Goal: Check status: Check status

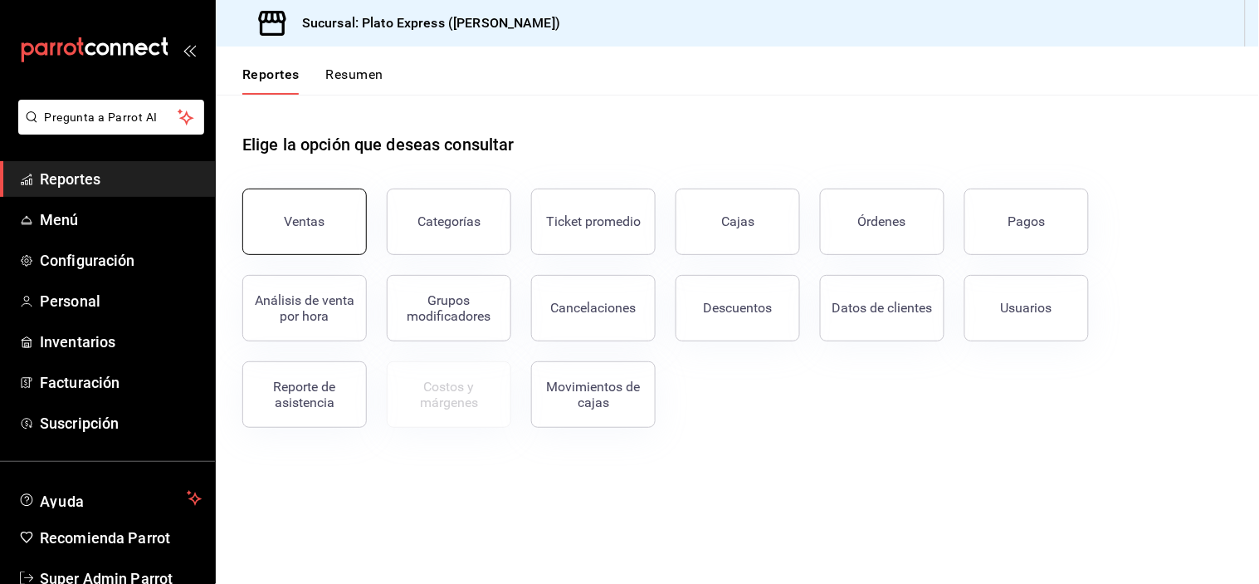
click at [310, 201] on button "Ventas" at bounding box center [304, 221] width 125 height 66
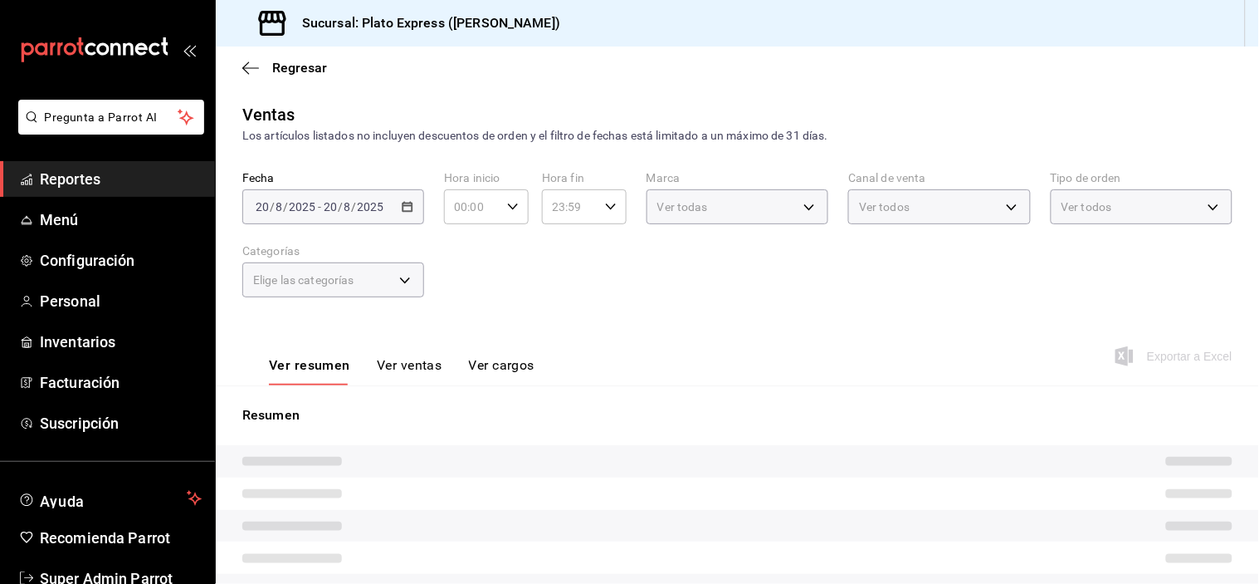
type input "09:40"
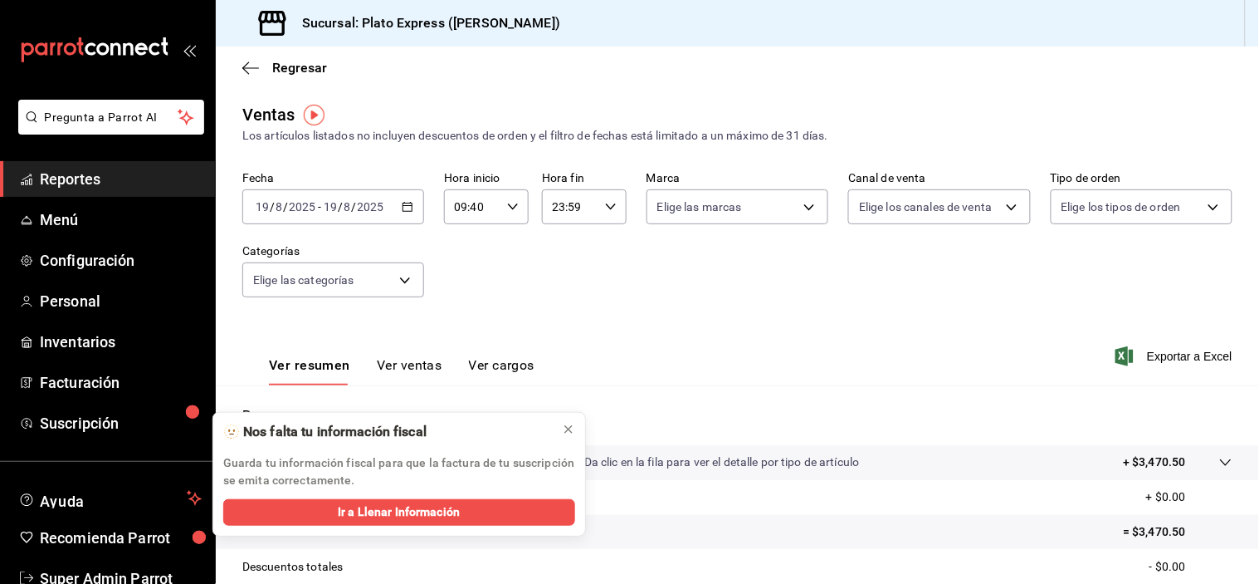
click at [402, 208] on icon "button" at bounding box center [408, 207] width 12 height 12
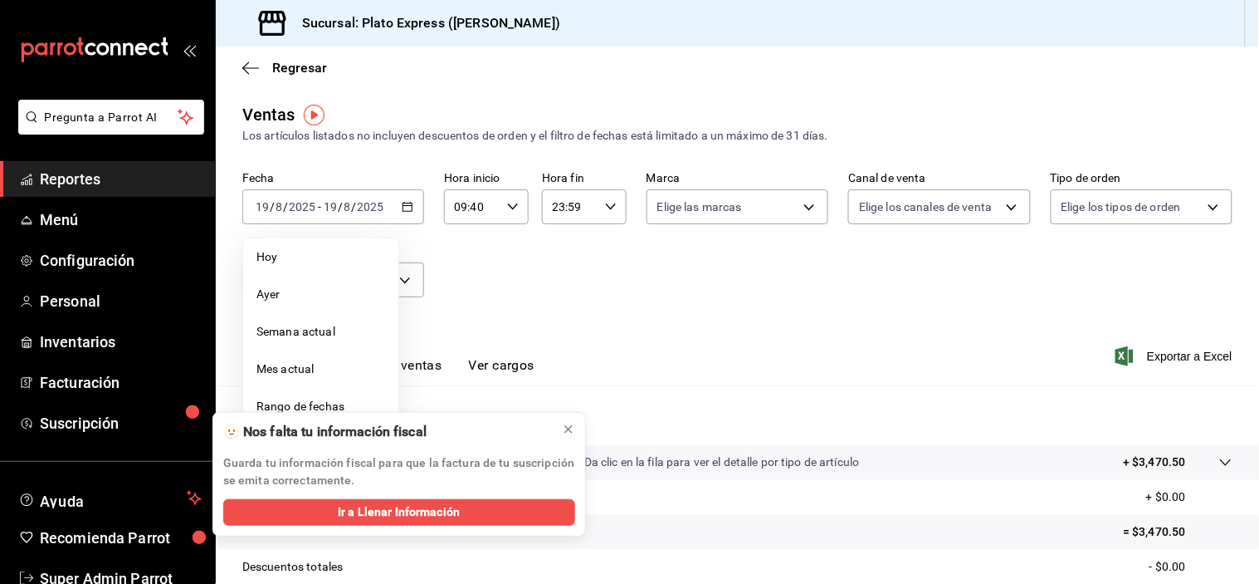
click at [302, 252] on span "Hoy" at bounding box center [321, 256] width 129 height 17
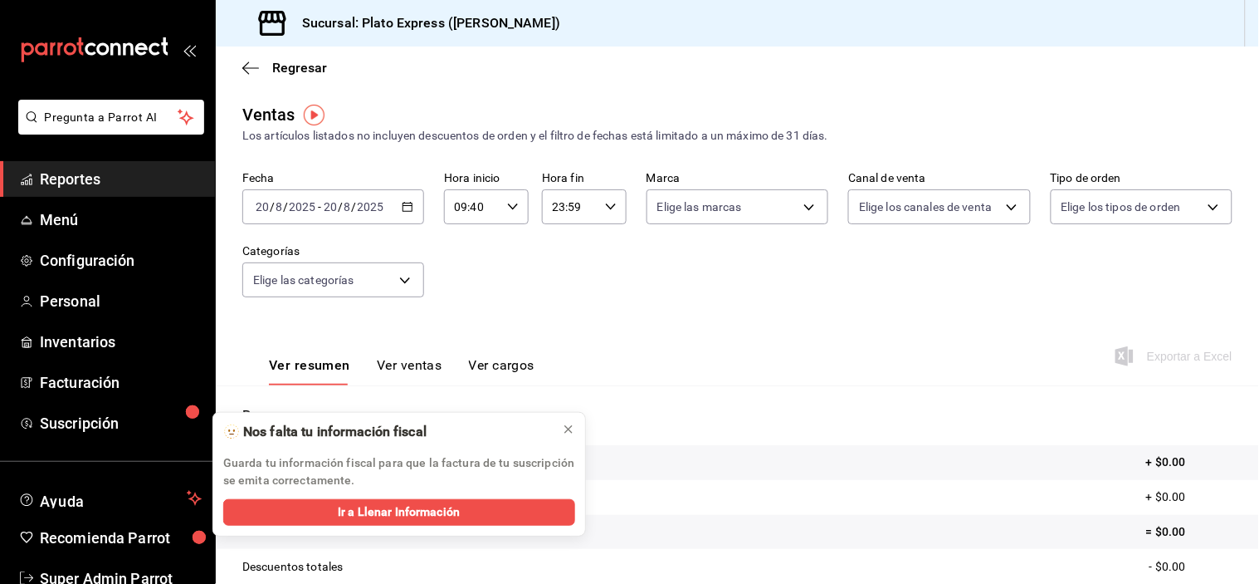
click at [507, 210] on icon "button" at bounding box center [513, 207] width 12 height 12
click at [457, 239] on button "09" at bounding box center [462, 237] width 35 height 33
click at [457, 235] on span "06" at bounding box center [462, 228] width 15 height 13
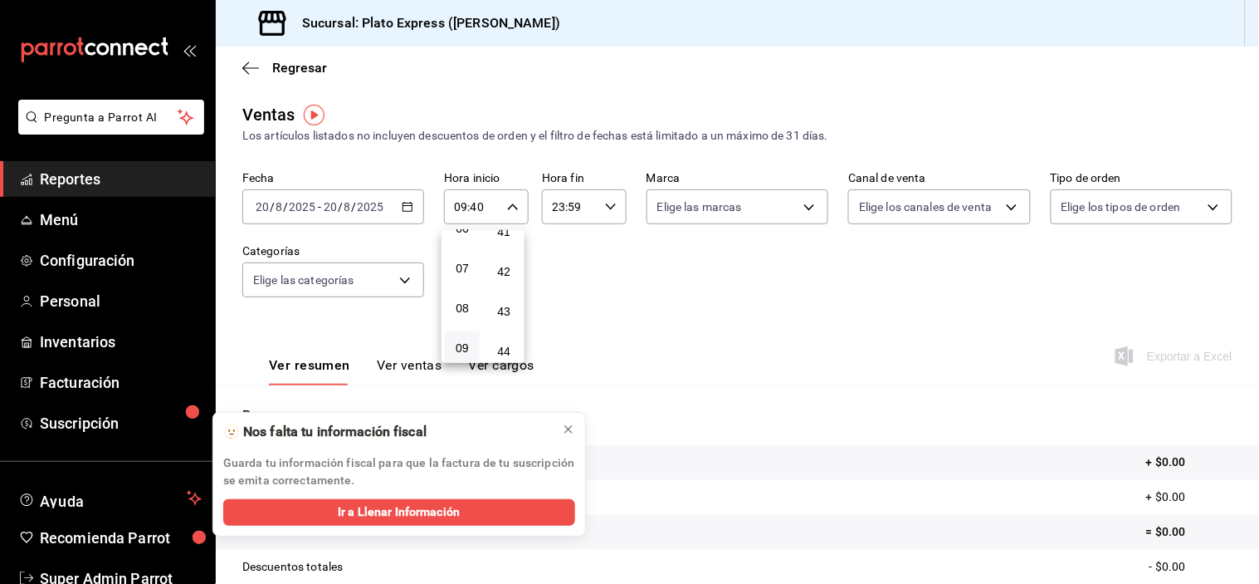
type input "06:40"
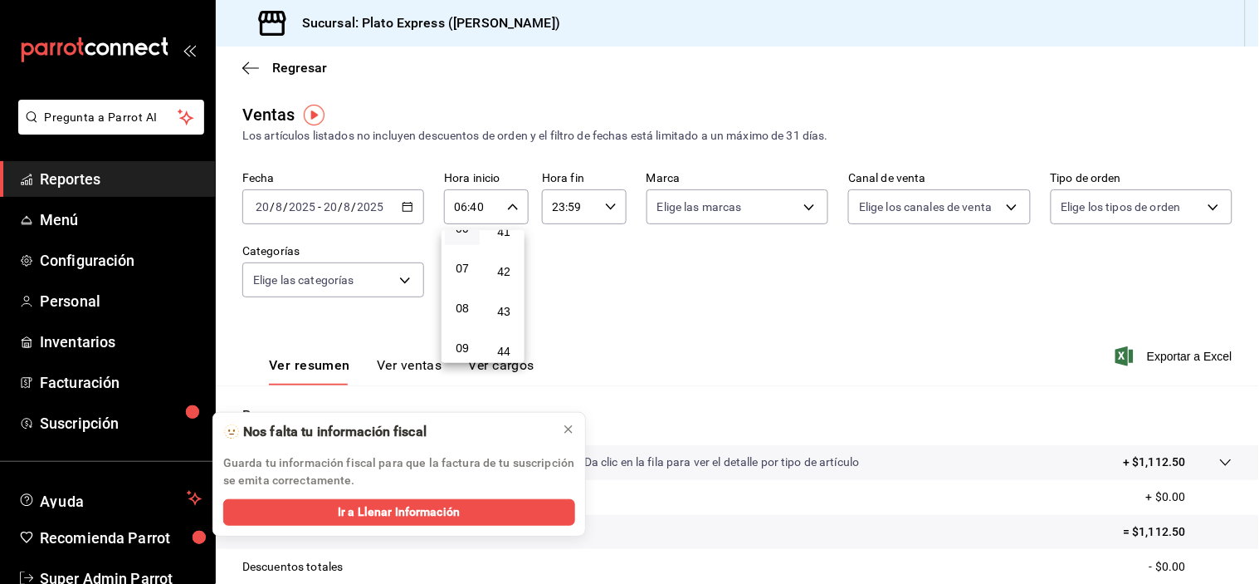
click at [682, 332] on div at bounding box center [629, 292] width 1259 height 584
click at [569, 424] on icon at bounding box center [568, 429] width 13 height 13
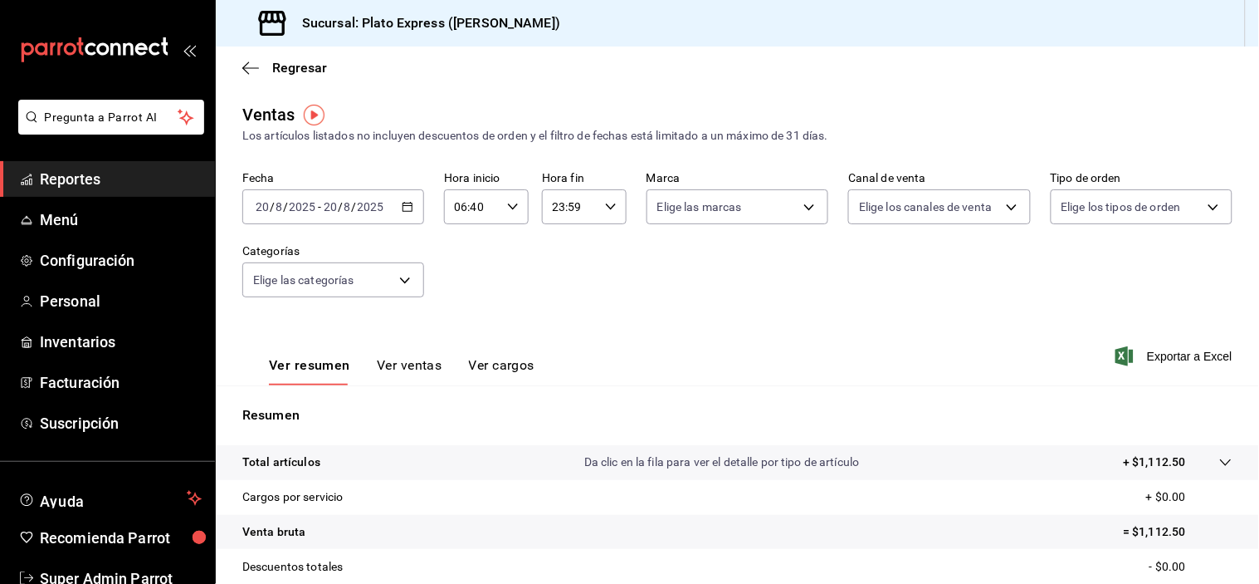
click at [417, 369] on button "Ver ventas" at bounding box center [410, 371] width 66 height 28
